Goal: Find contact information

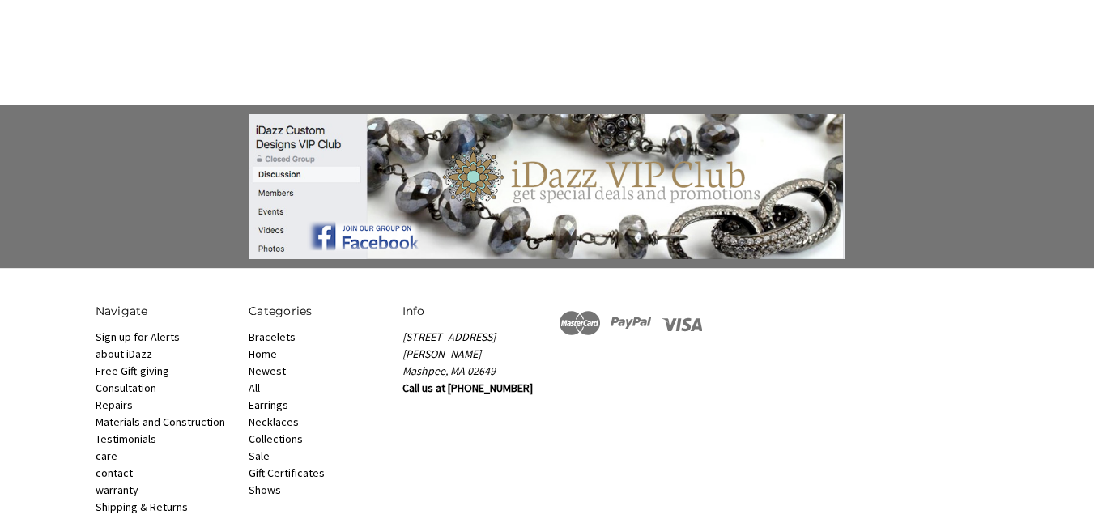
scroll to position [1195, 0]
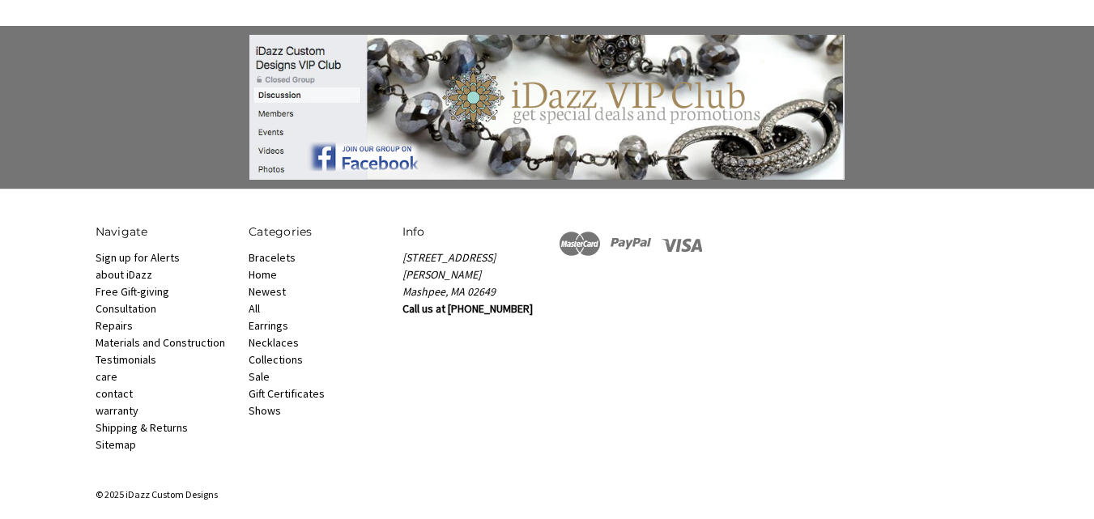
click at [661, 460] on section "Navigate Sign up for Alerts about iDazz Free Gift-giving Consultation Repairs M…" at bounding box center [547, 355] width 921 height 264
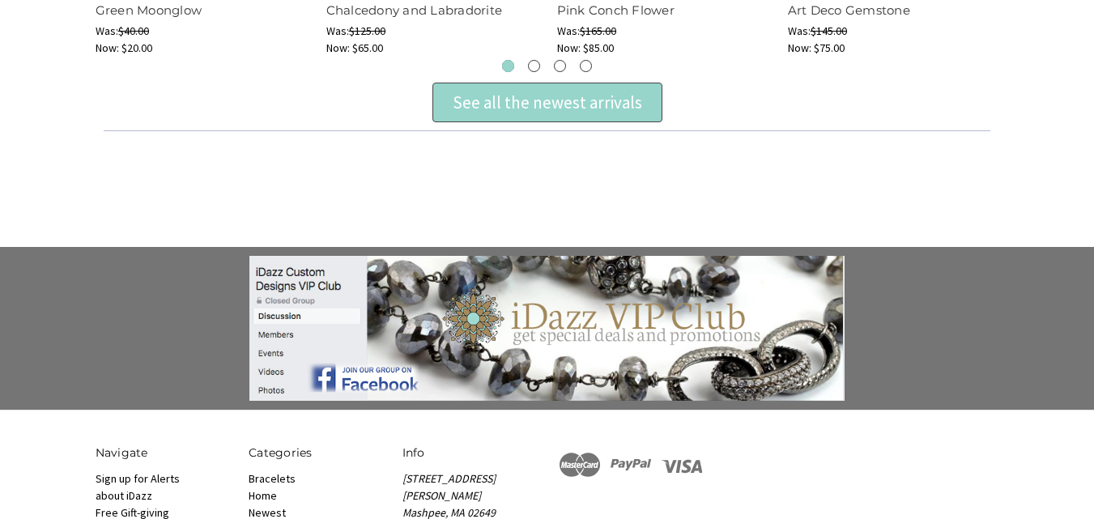
scroll to position [1099, 0]
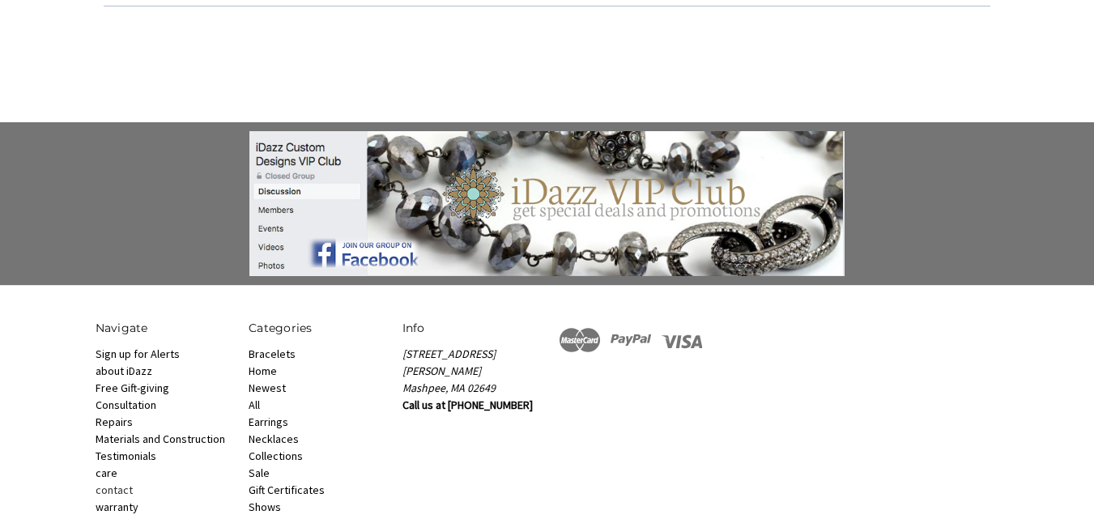
click at [114, 483] on link "contact" at bounding box center [114, 490] width 37 height 15
